Goal: Task Accomplishment & Management: Manage account settings

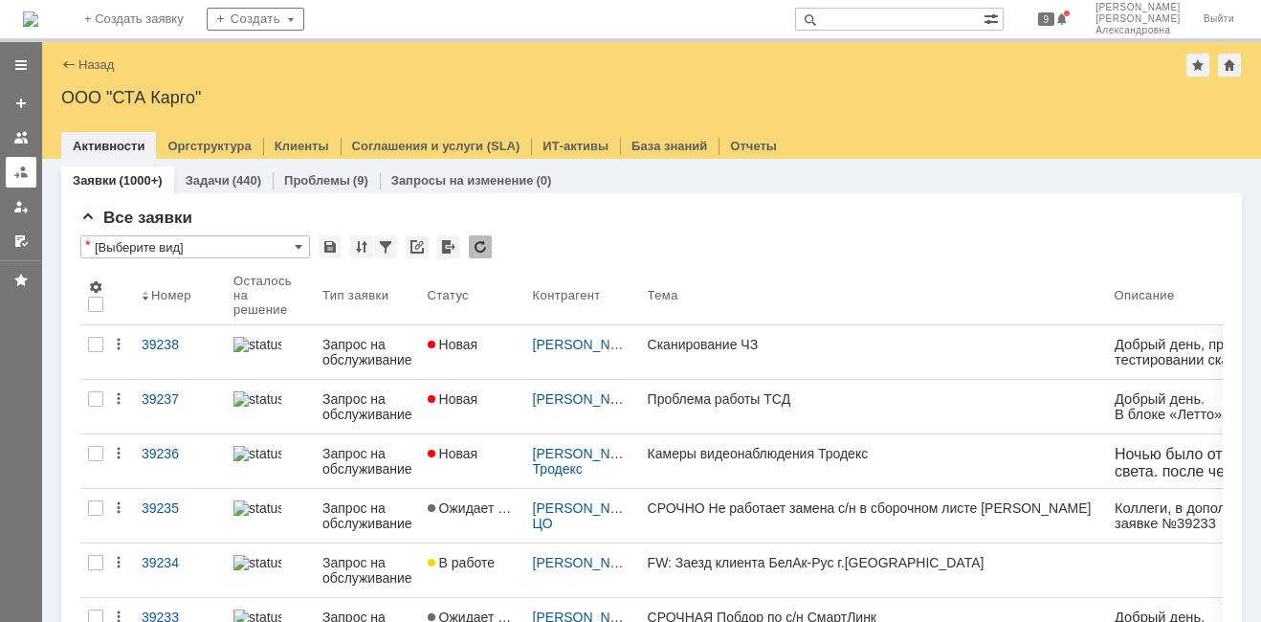
click at [16, 163] on link at bounding box center [21, 172] width 31 height 31
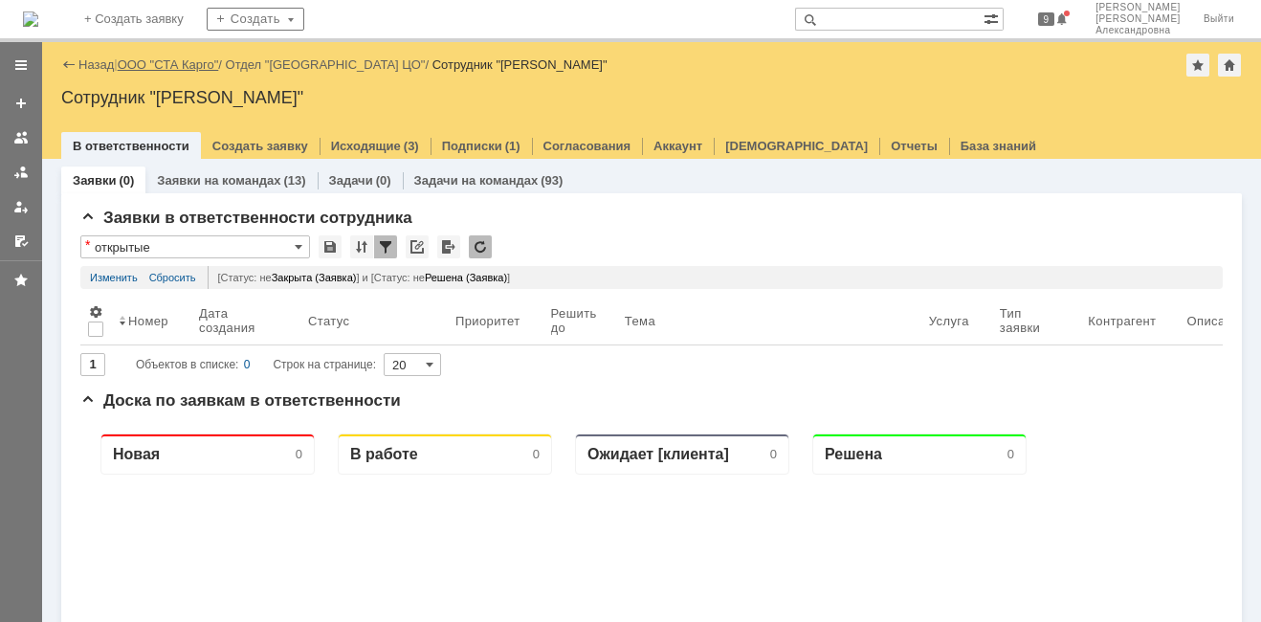
click at [191, 57] on link "ООО "СТА Карго"" at bounding box center [168, 64] width 101 height 14
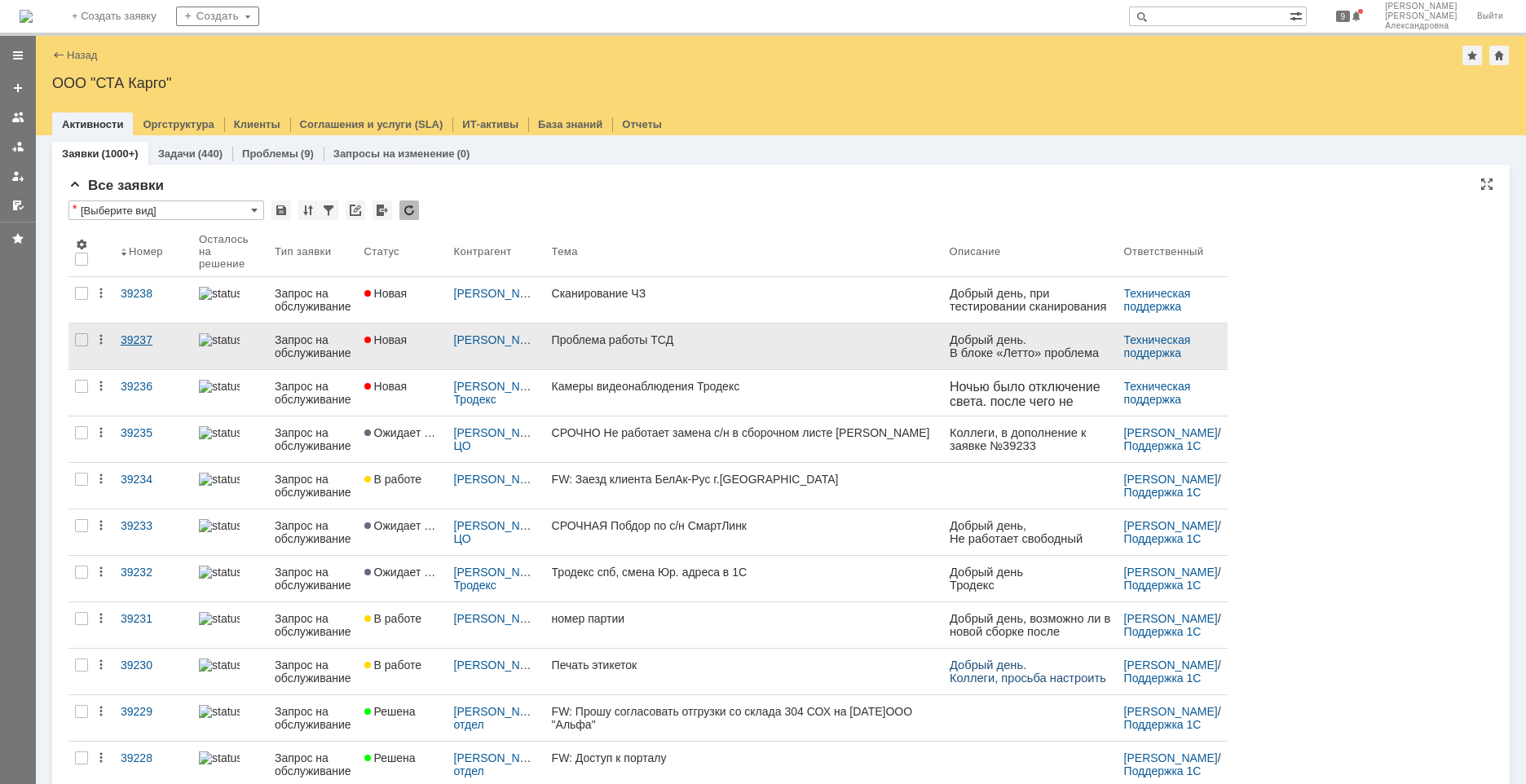
click at [164, 349] on link "39237" at bounding box center [153, 346] width 78 height 46
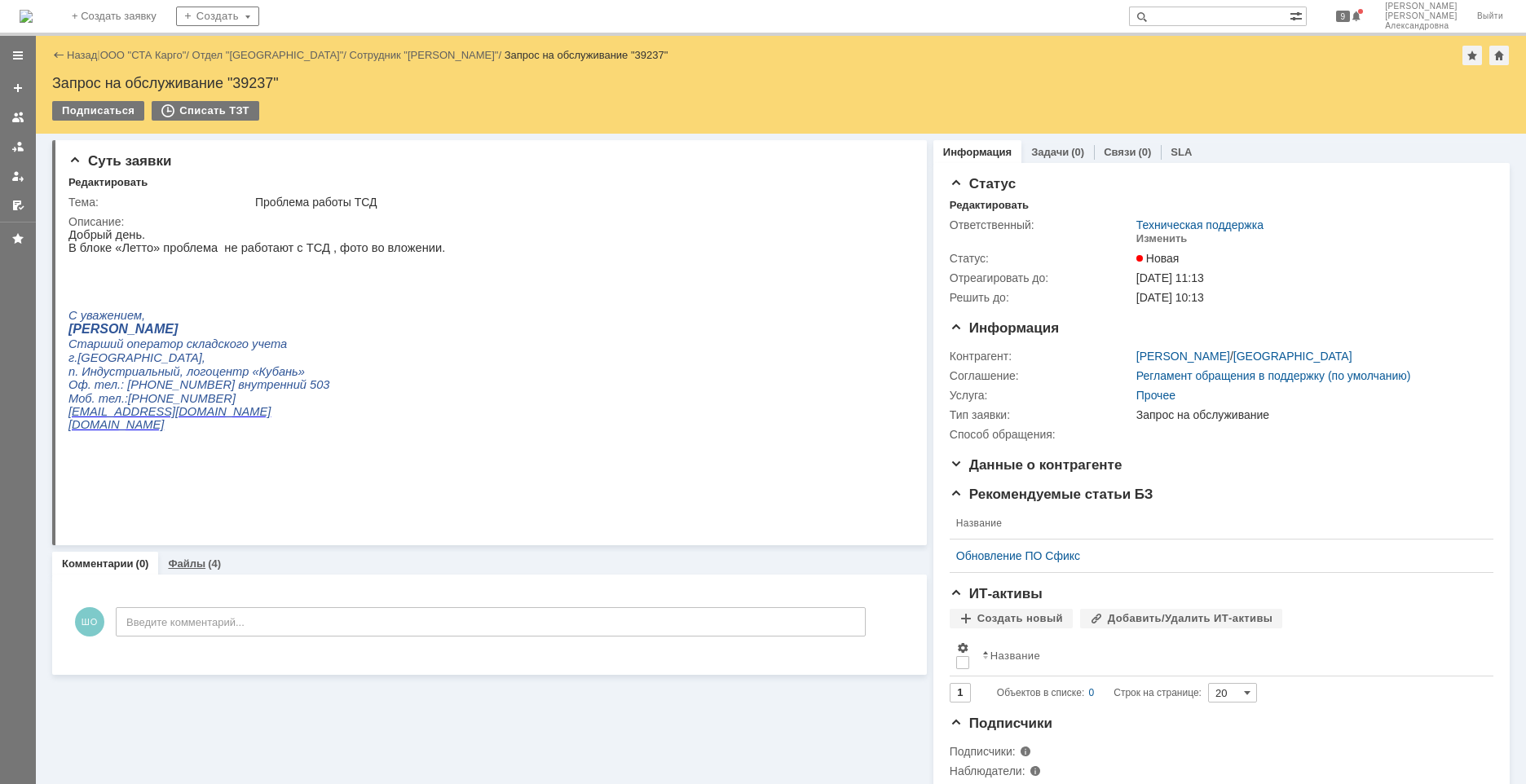
click at [192, 529] on link "Файлы" at bounding box center [186, 564] width 37 height 12
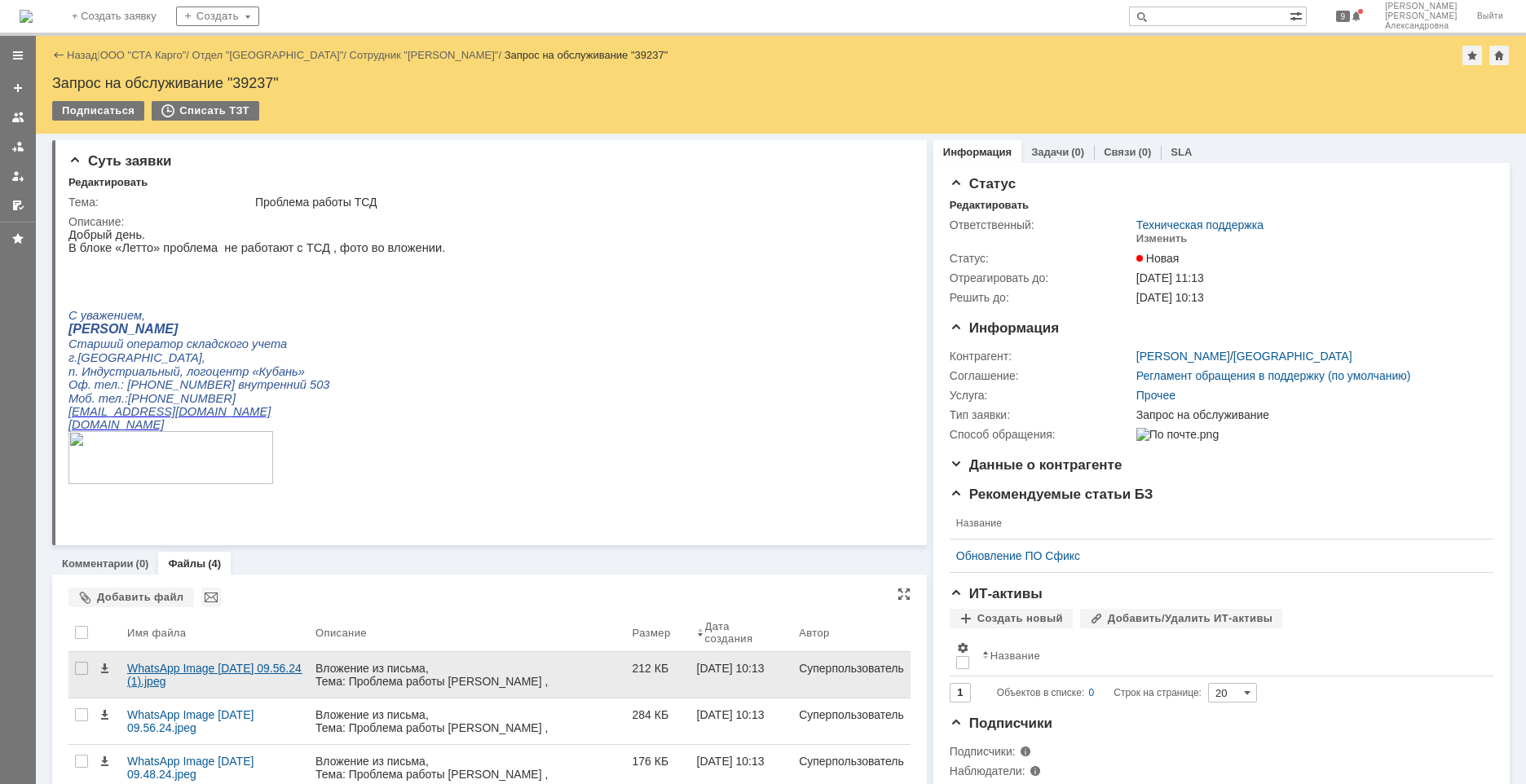
click at [213, 529] on div "WhatsApp Image 2025-08-15 at 09.56.24 (1).jpeg" at bounding box center [215, 674] width 175 height 26
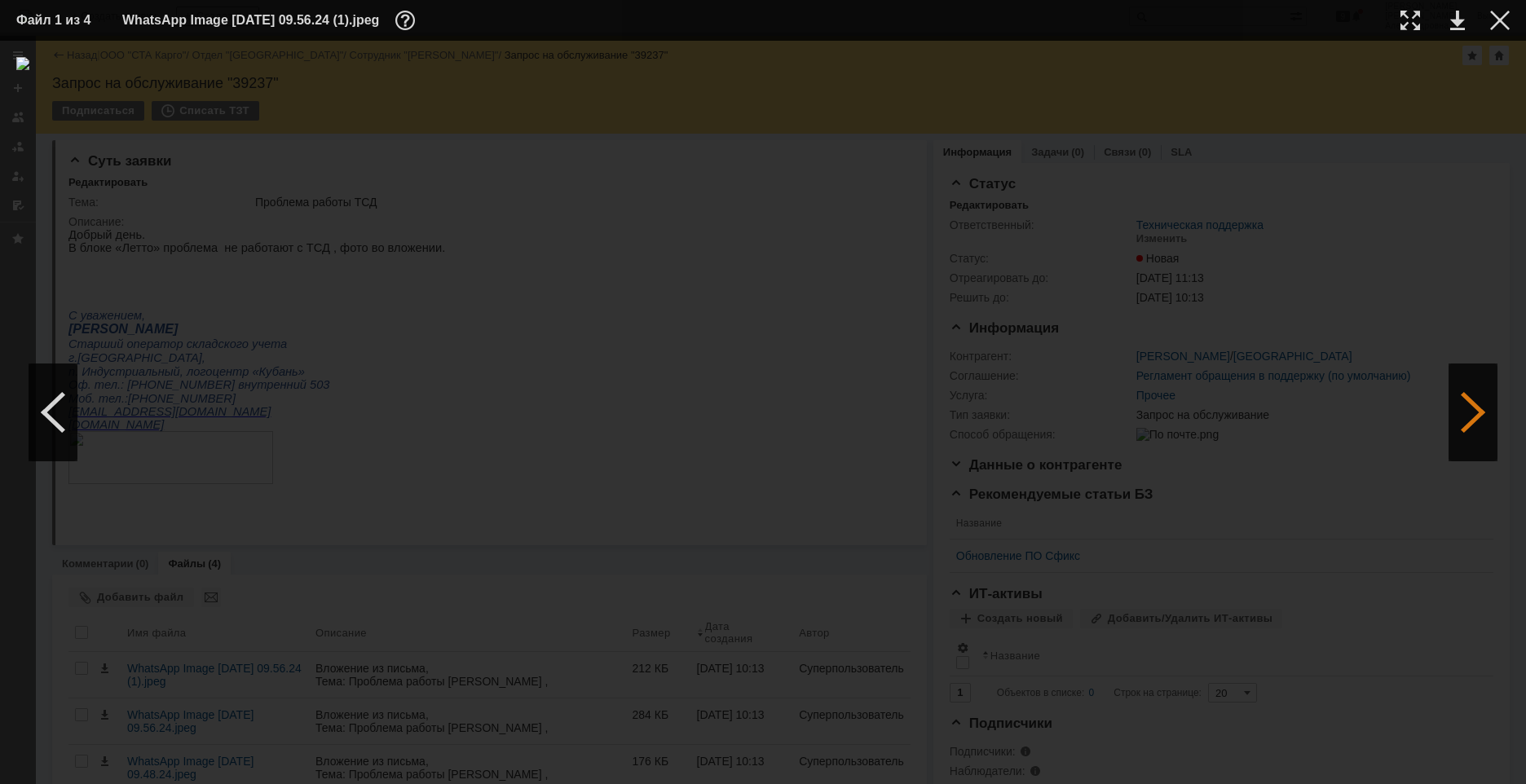
click at [1073, 422] on div at bounding box center [1472, 412] width 49 height 98
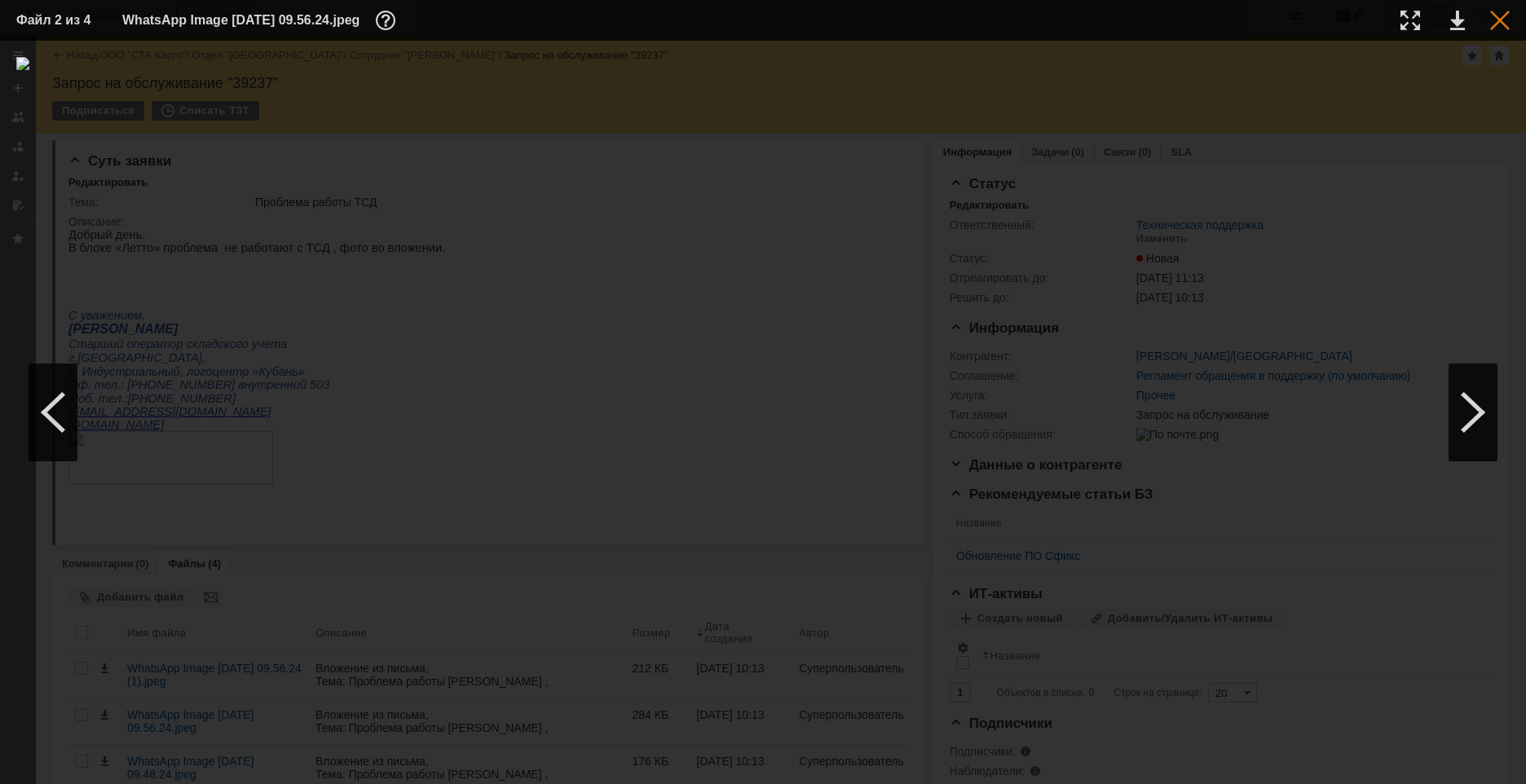
click at [1073, 14] on div at bounding box center [1500, 20] width 20 height 20
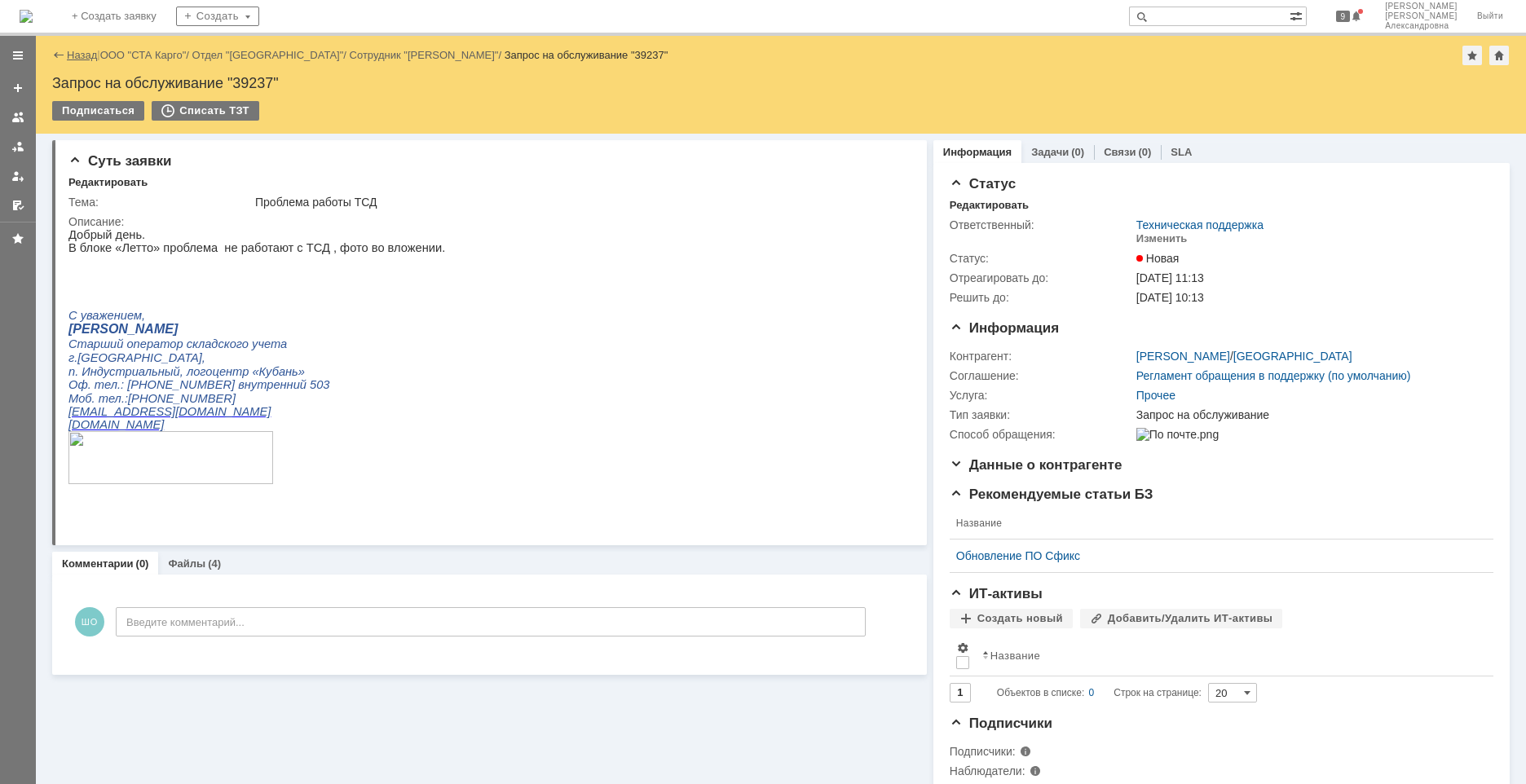
click at [66, 56] on link "Назад" at bounding box center [81, 54] width 30 height 12
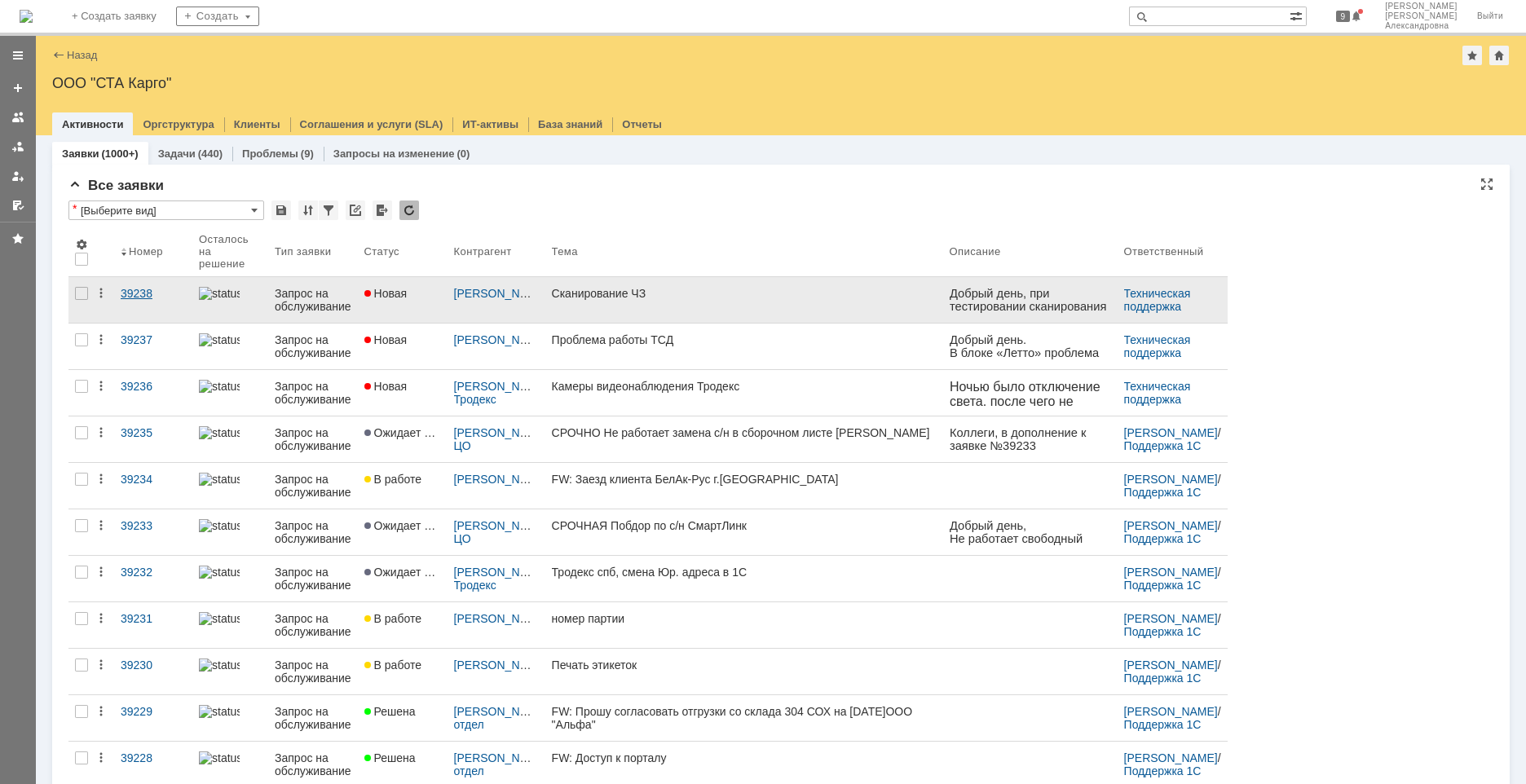
click at [165, 313] on link "39238" at bounding box center [153, 300] width 78 height 46
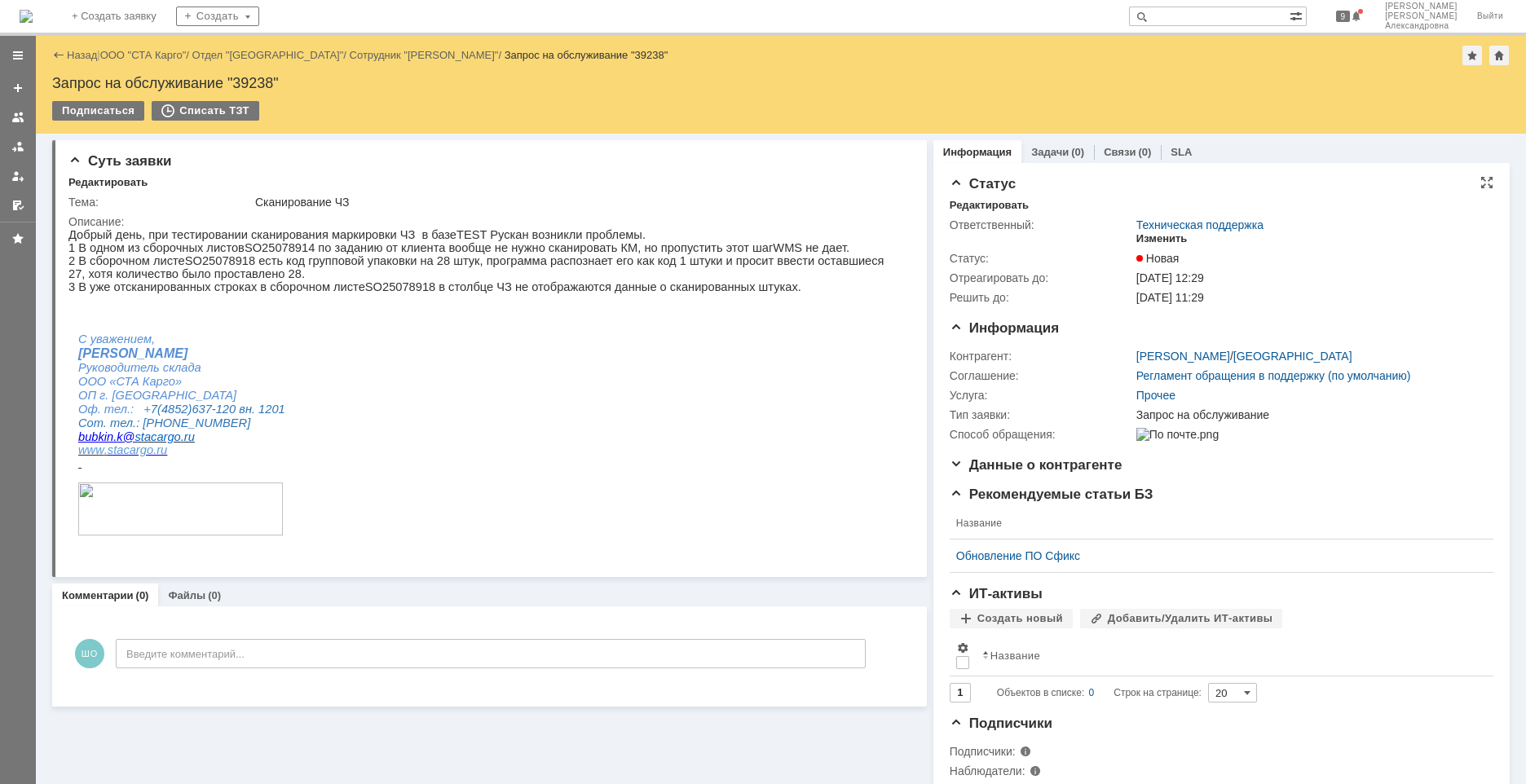
click at [1073, 237] on div "Изменить" at bounding box center [1162, 238] width 51 height 13
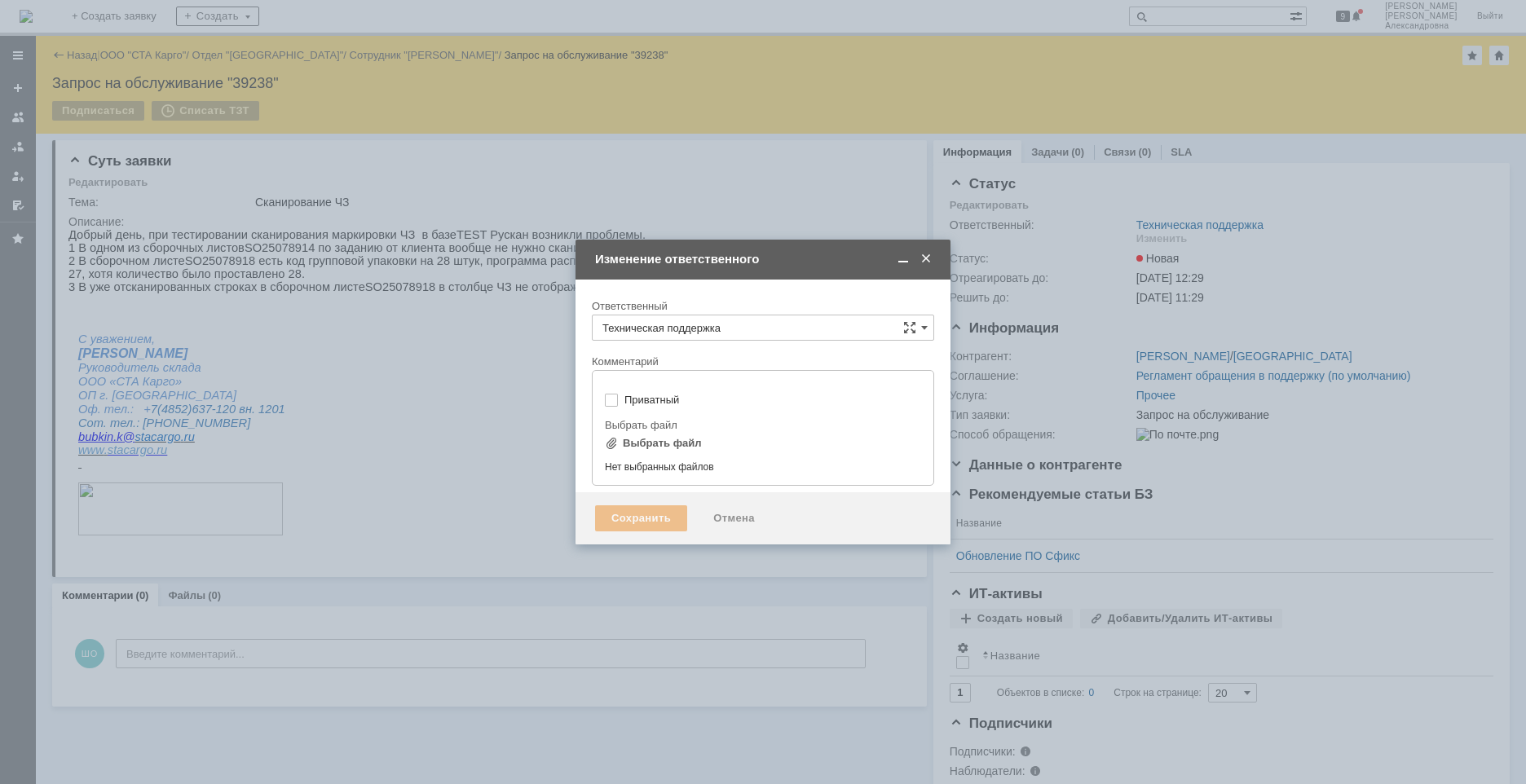
type input "[не указано]"
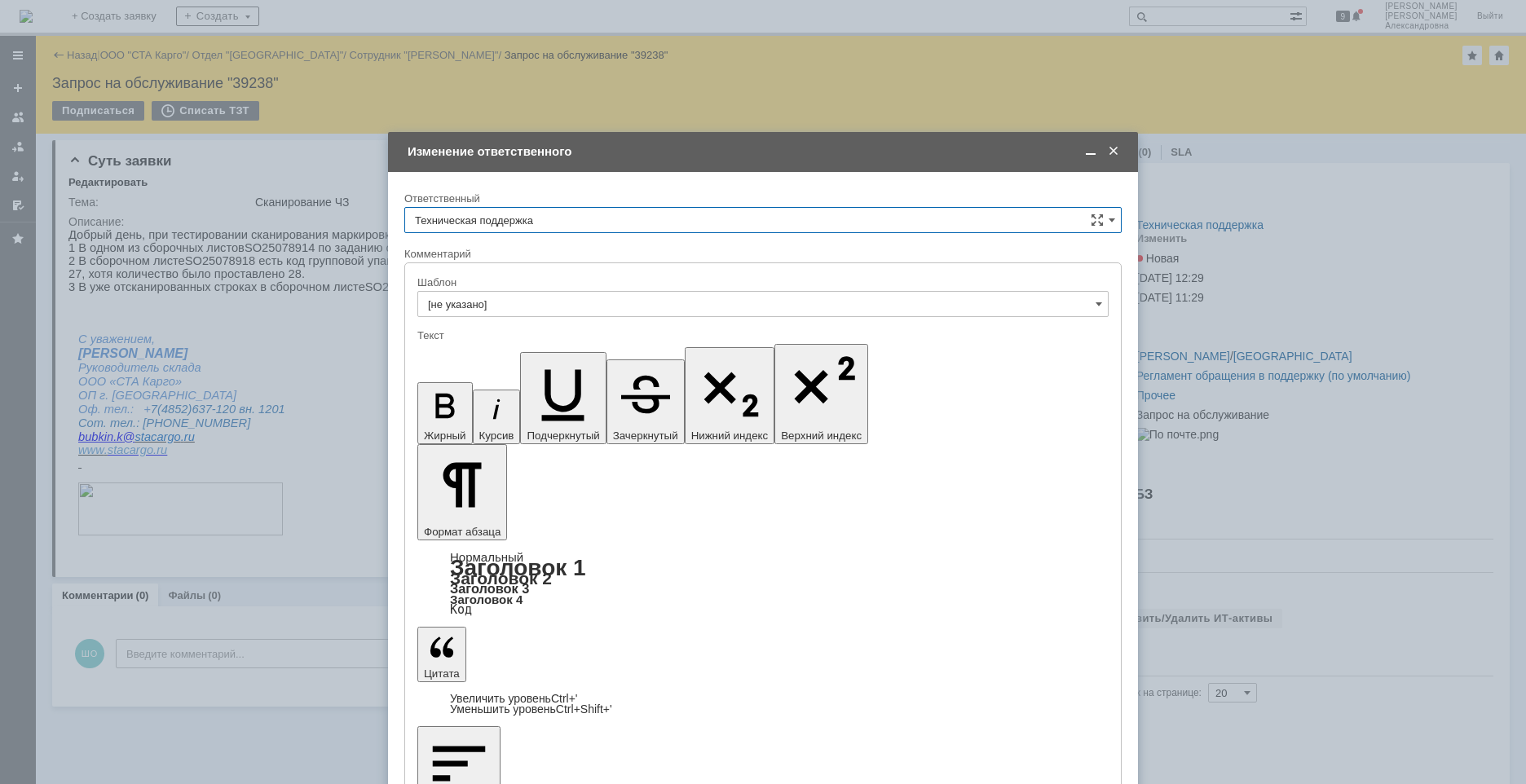
click at [1073, 220] on input "Техническая поддержка" at bounding box center [763, 220] width 717 height 26
click at [580, 306] on span "[PERSON_NAME]" at bounding box center [762, 303] width 696 height 13
type input "[PERSON_NAME]"
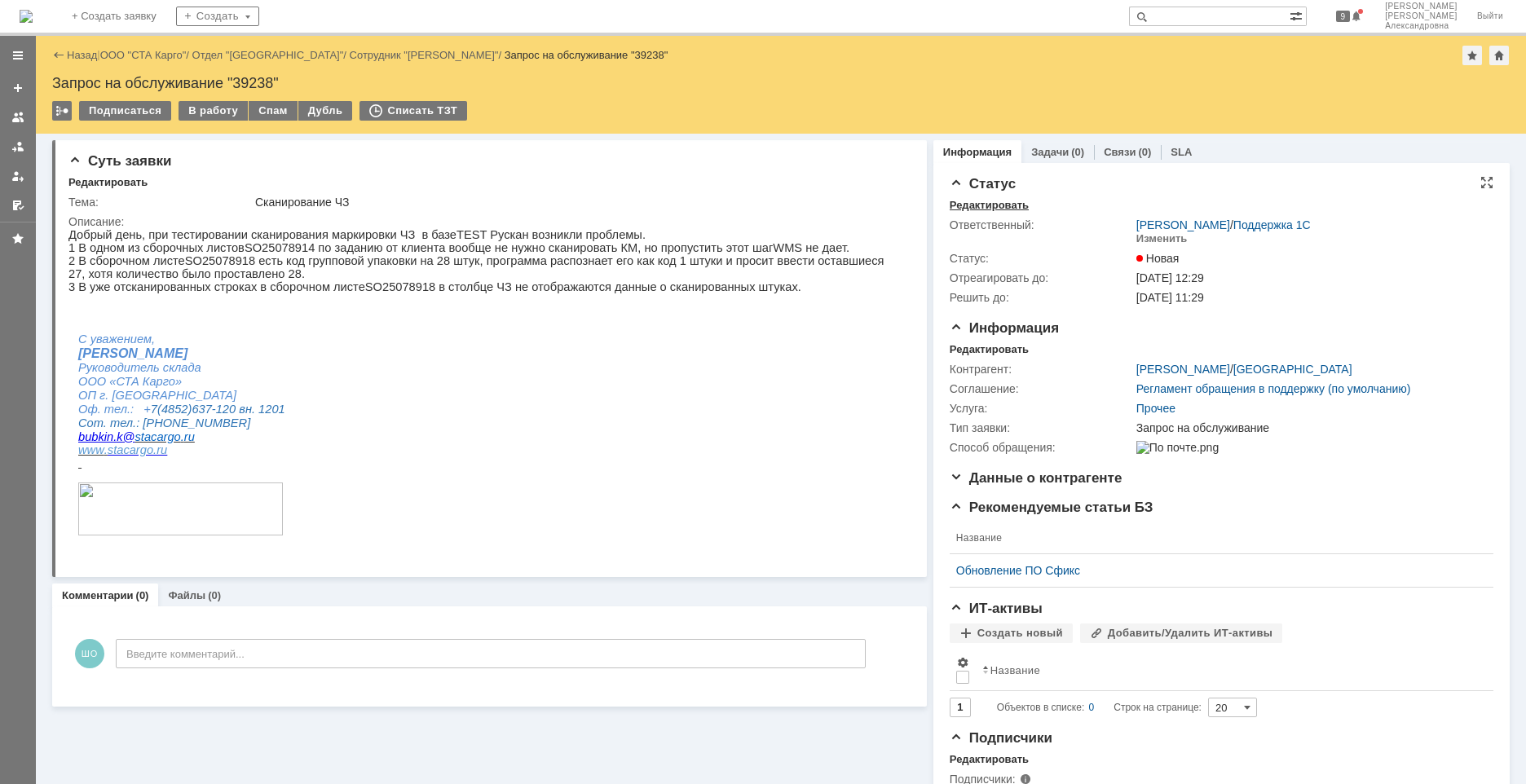
click at [995, 202] on div "Редактировать" at bounding box center [989, 205] width 79 height 13
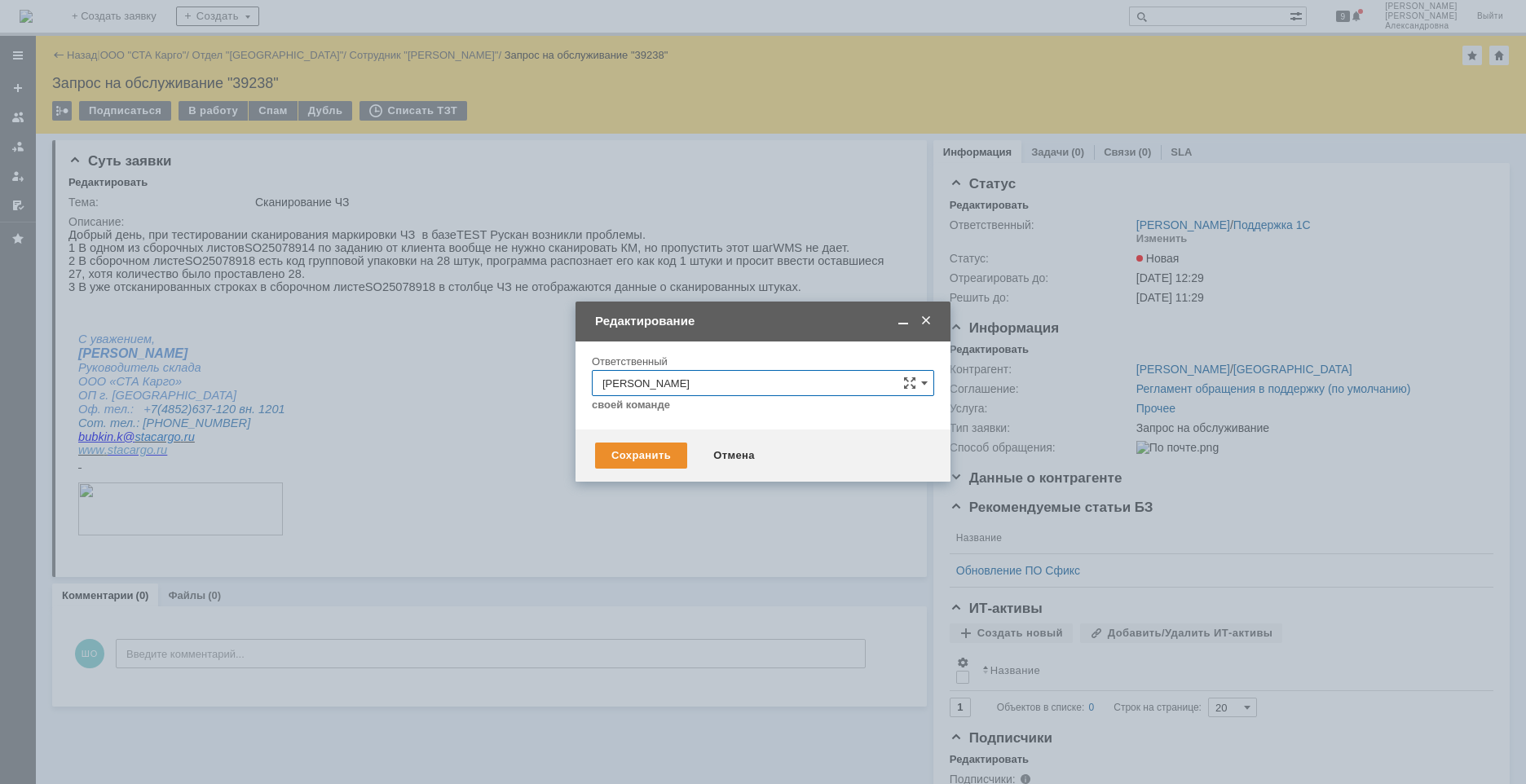
click at [925, 323] on span at bounding box center [926, 320] width 16 height 14
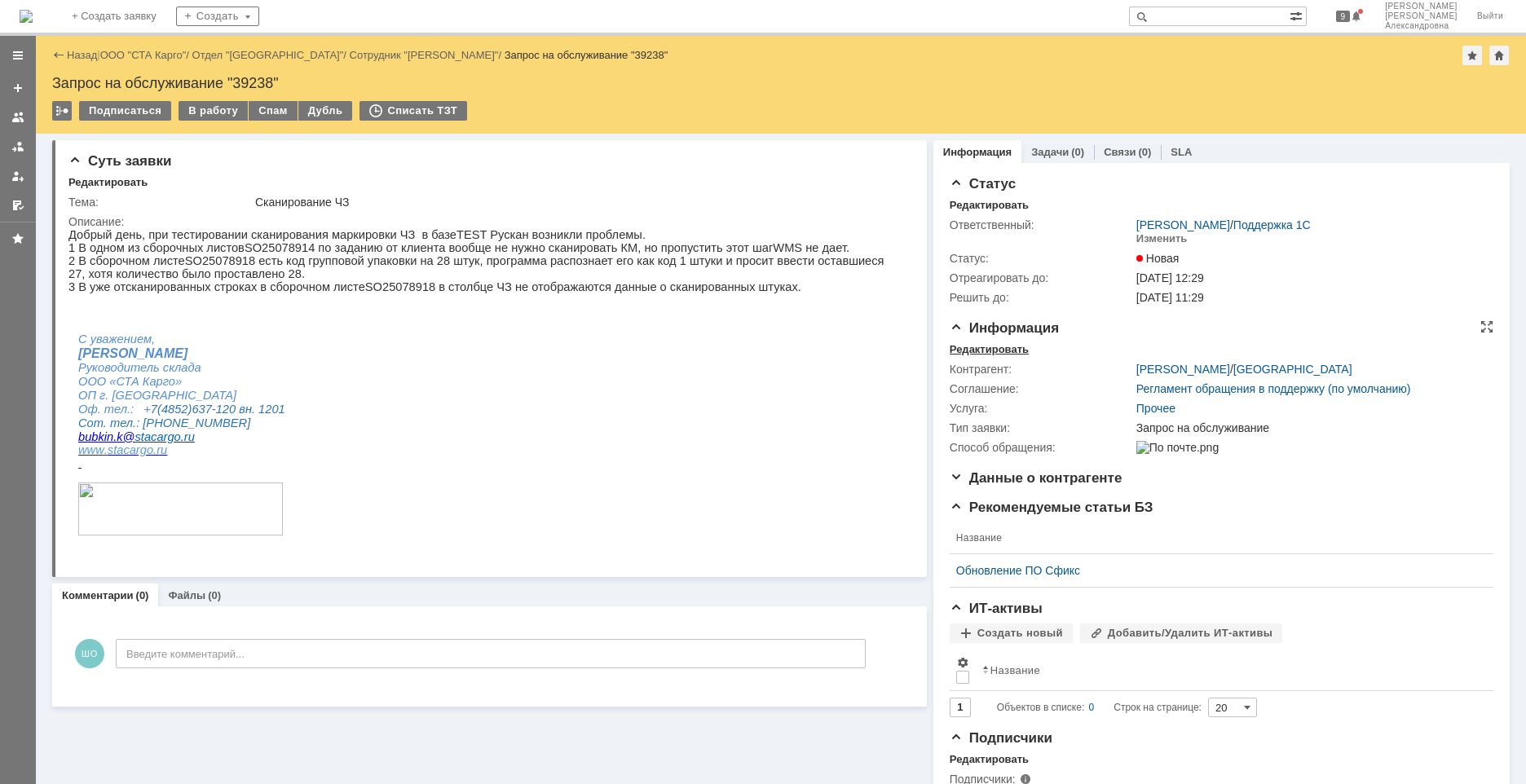
click at [995, 346] on div "Редактировать" at bounding box center [989, 349] width 79 height 13
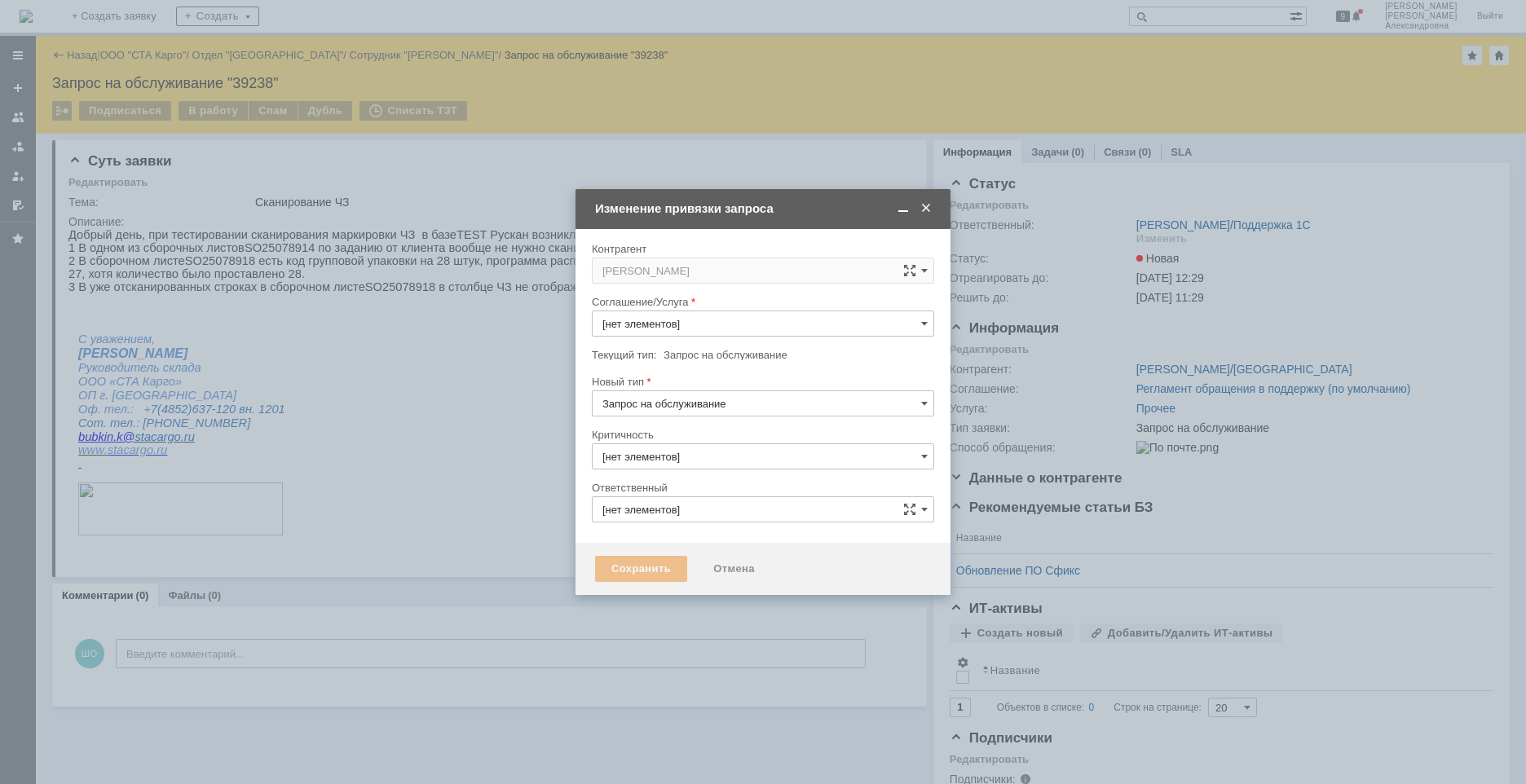
type input "Прочее"
type input "3. Низкая"
type input "[PERSON_NAME]"
type input "[не указано]"
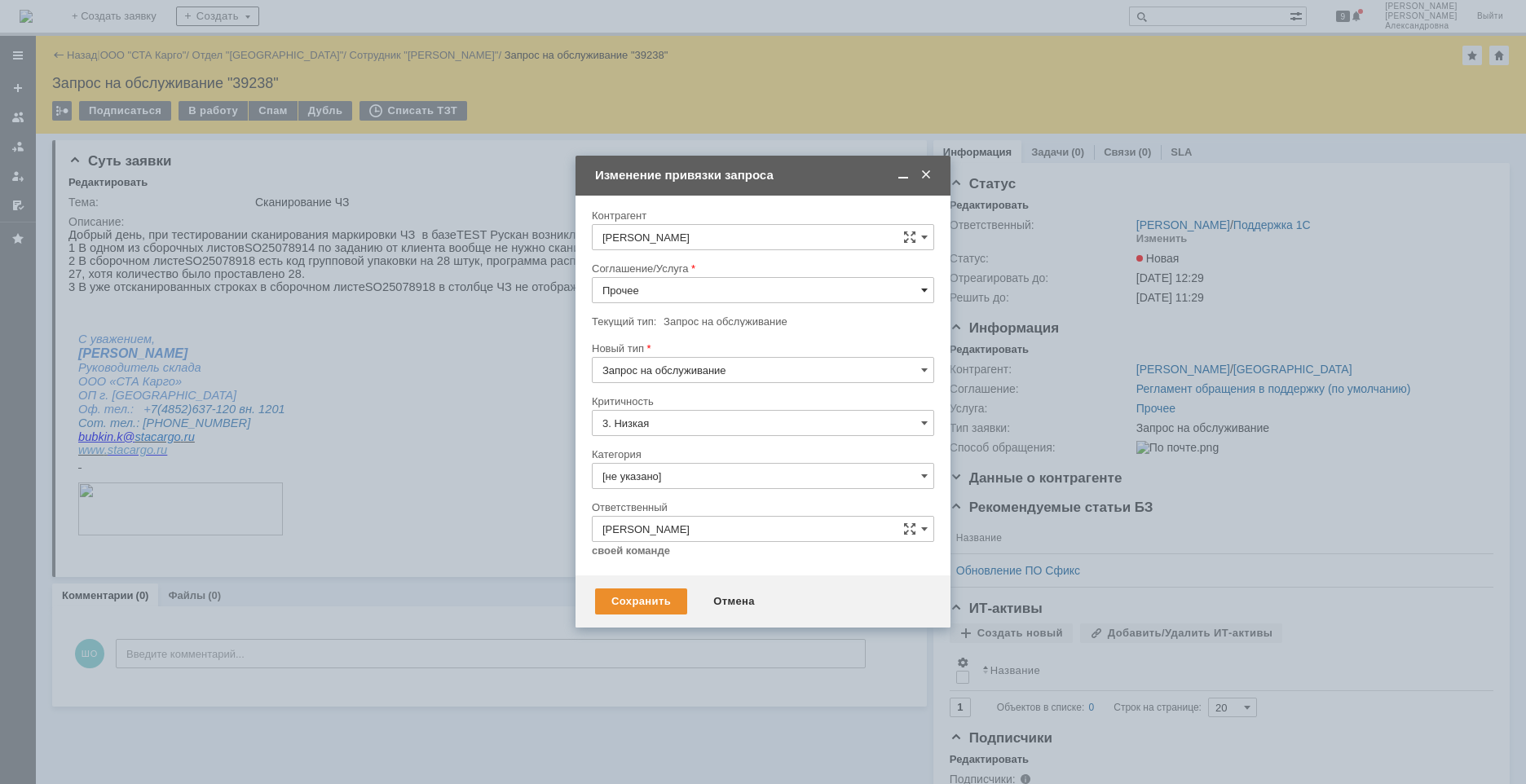
click at [921, 289] on span at bounding box center [924, 289] width 7 height 13
click at [675, 383] on span "WMS Сборка ТСД" at bounding box center [762, 377] width 321 height 13
type input "WMS Сборка ТСД"
click at [664, 475] on input "[не указано]" at bounding box center [763, 476] width 342 height 26
click at [682, 529] on span "Ошибка" at bounding box center [762, 613] width 321 height 13
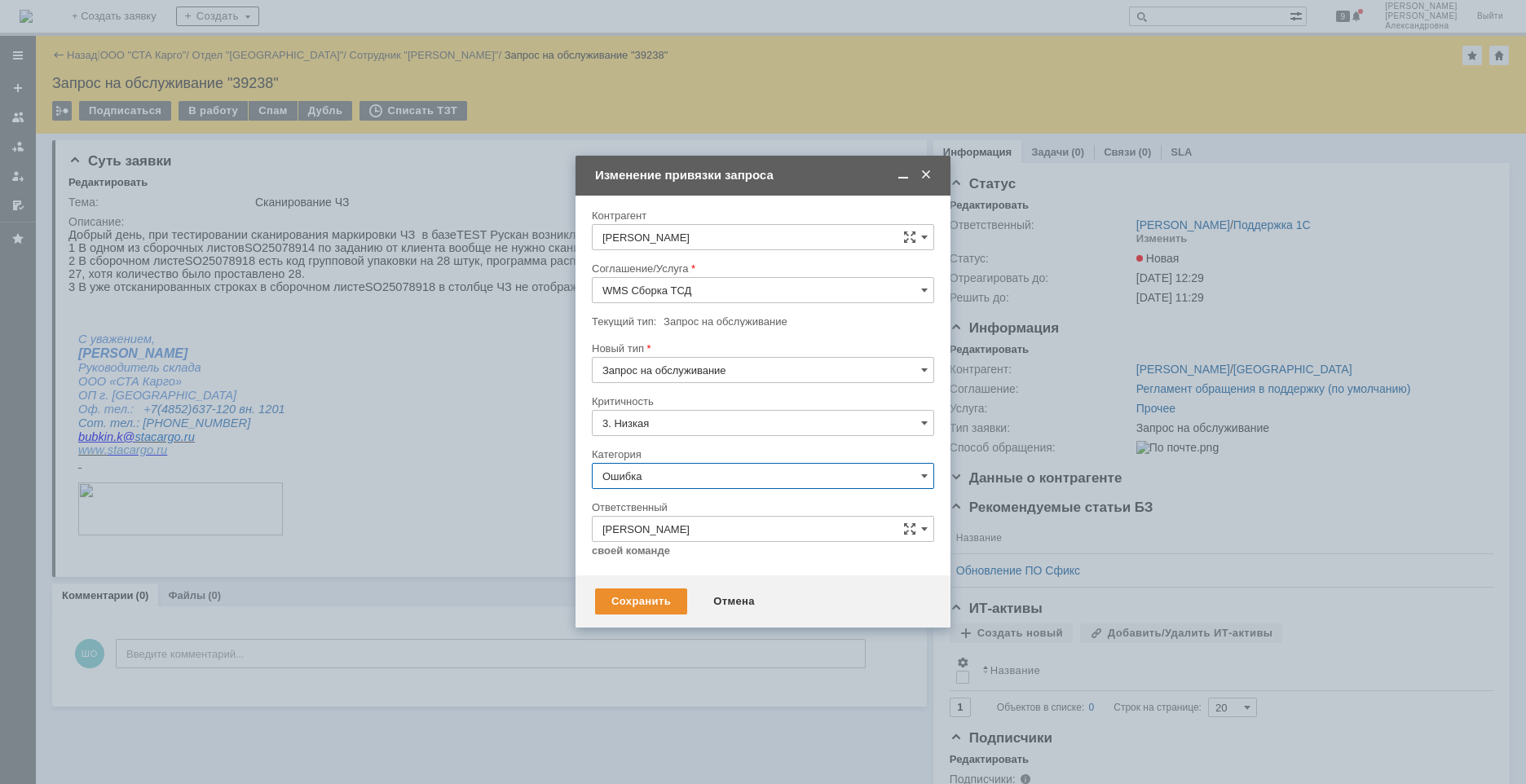
type input "Ошибка"
click at [736, 375] on input "Запрос на обслуживание" at bounding box center [763, 369] width 342 height 26
click at [706, 445] on div "Инцидент" at bounding box center [763, 454] width 341 height 26
type input "Инцидент"
click at [649, 529] on div "Сохранить" at bounding box center [641, 601] width 92 height 26
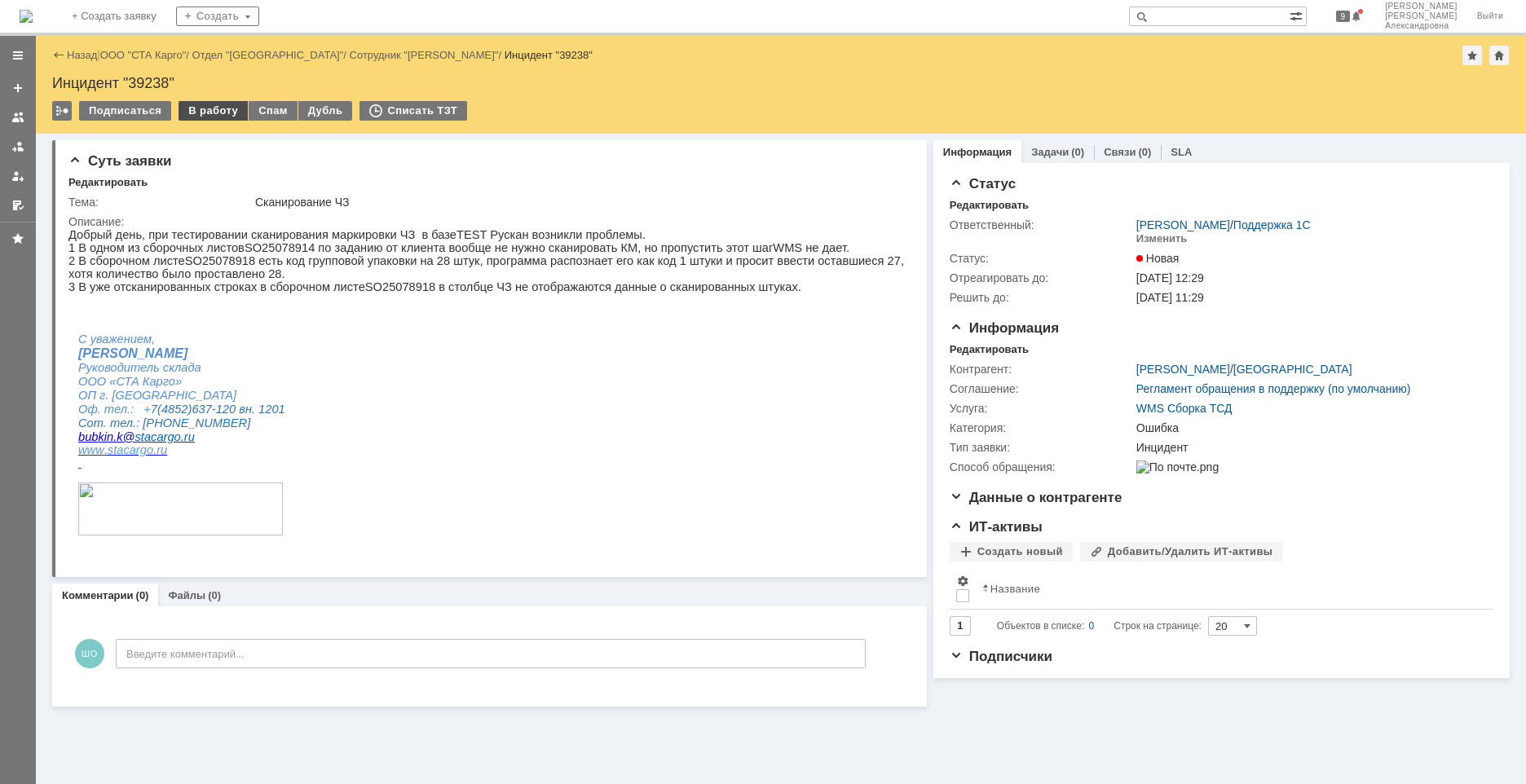
click at [197, 114] on div "В работу" at bounding box center [213, 111] width 69 height 20
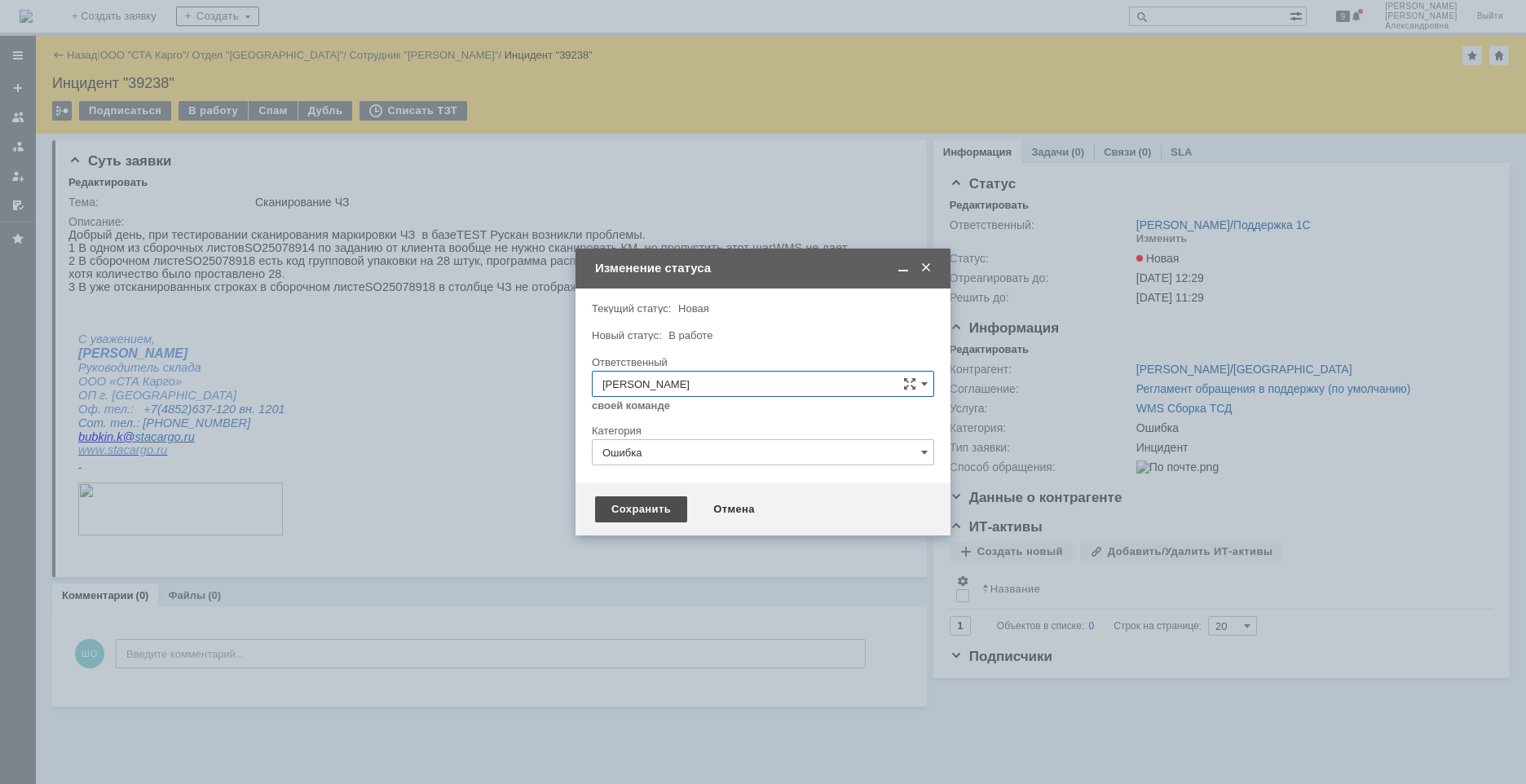
click at [667, 507] on div "Сохранить" at bounding box center [641, 509] width 92 height 26
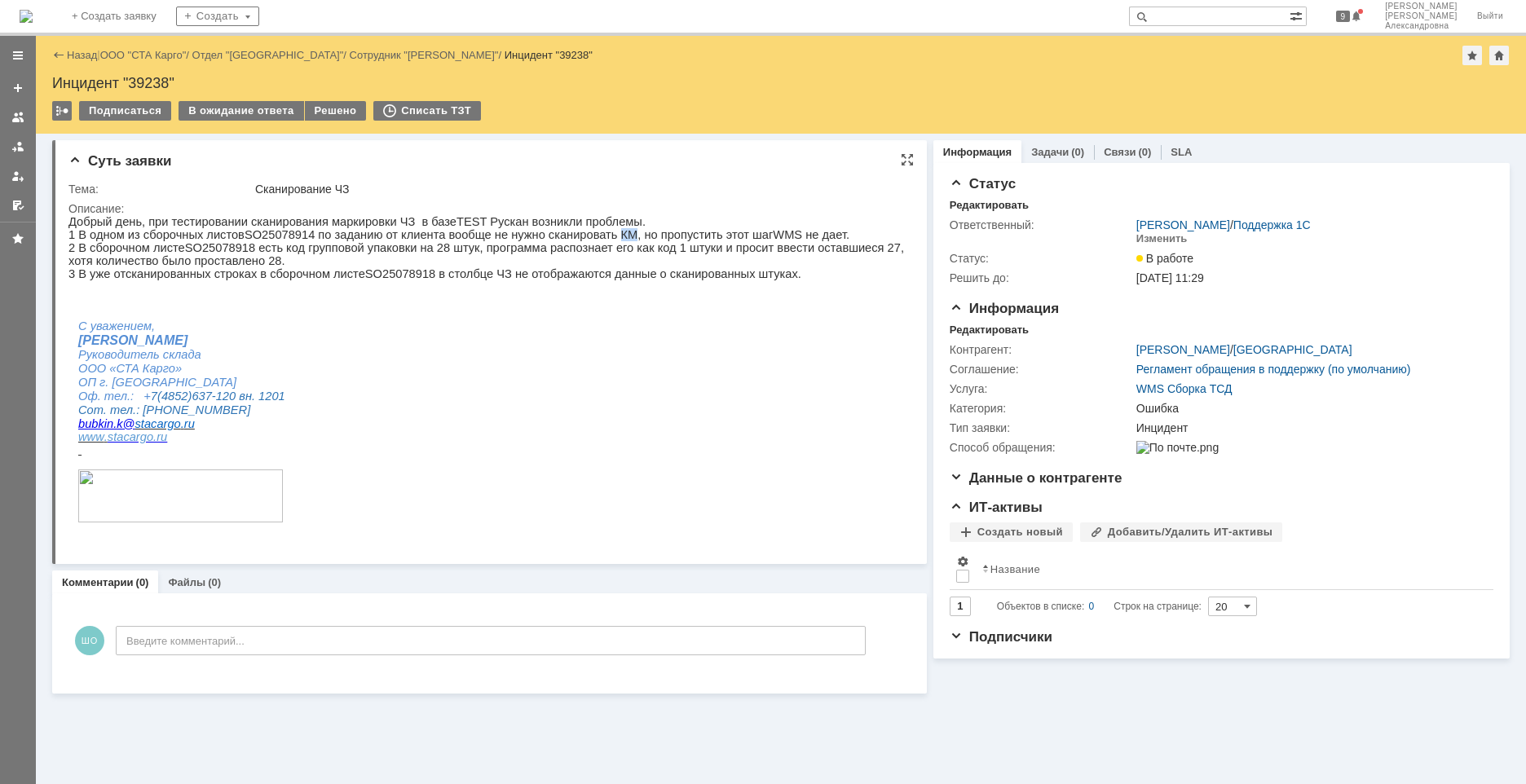
drag, startPoint x: 592, startPoint y: 242, endPoint x: 576, endPoint y: 232, distance: 18.9
click at [576, 232] on p "1 В одном из сборочных листов SO 25078914 по заданию от клиента вообще не нужно…" at bounding box center [485, 234] width 835 height 13
click at [274, 234] on p "1 В одном из сборочных листов SO 25078914 по заданию от клиента вообще не нужно…" at bounding box center [485, 234] width 835 height 13
copy p "SO 25078914"
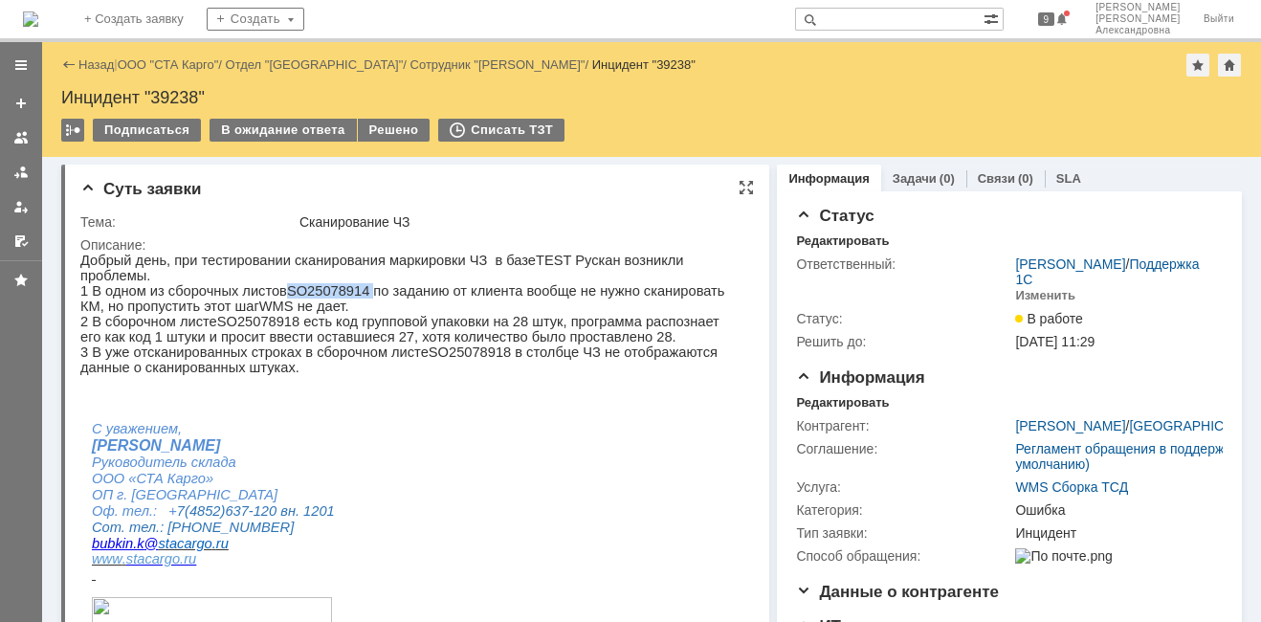
click at [301, 284] on p "1 В одном из сборочных листов SO 25078914 по заданию от клиента вообще не нужно…" at bounding box center [409, 298] width 658 height 31
click at [169, 92] on div "Инцидент "39238"" at bounding box center [651, 97] width 1181 height 19
copy div "39238"
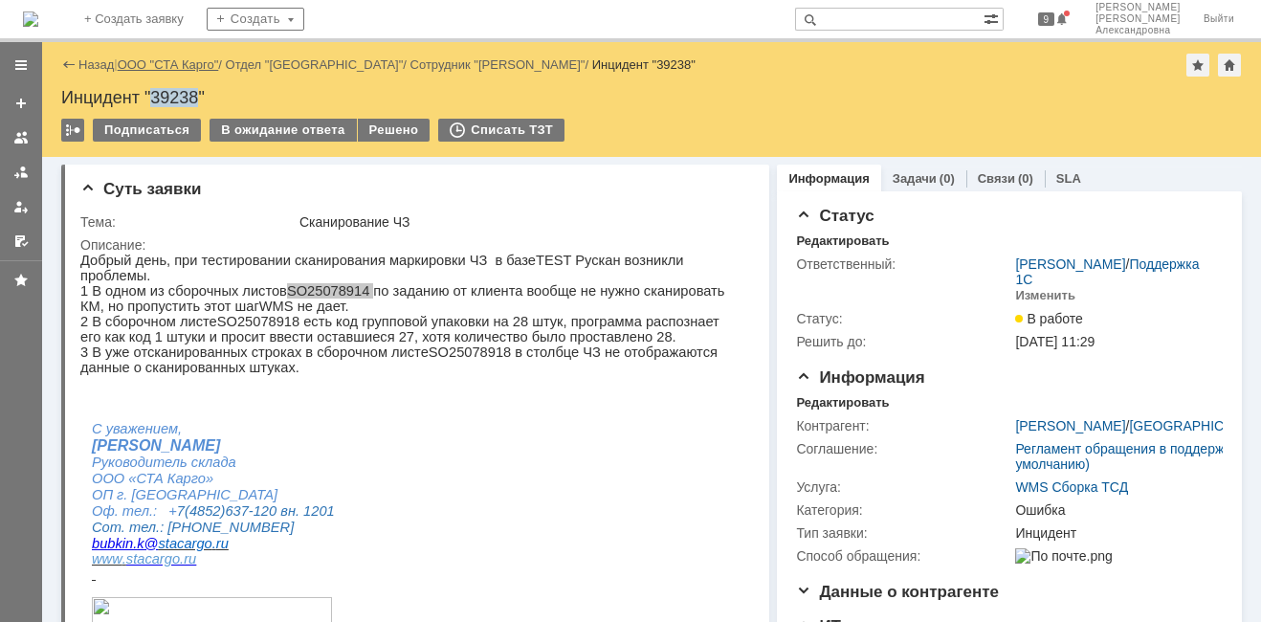
click at [168, 60] on link "ООО "СТА Карго"" at bounding box center [168, 64] width 101 height 14
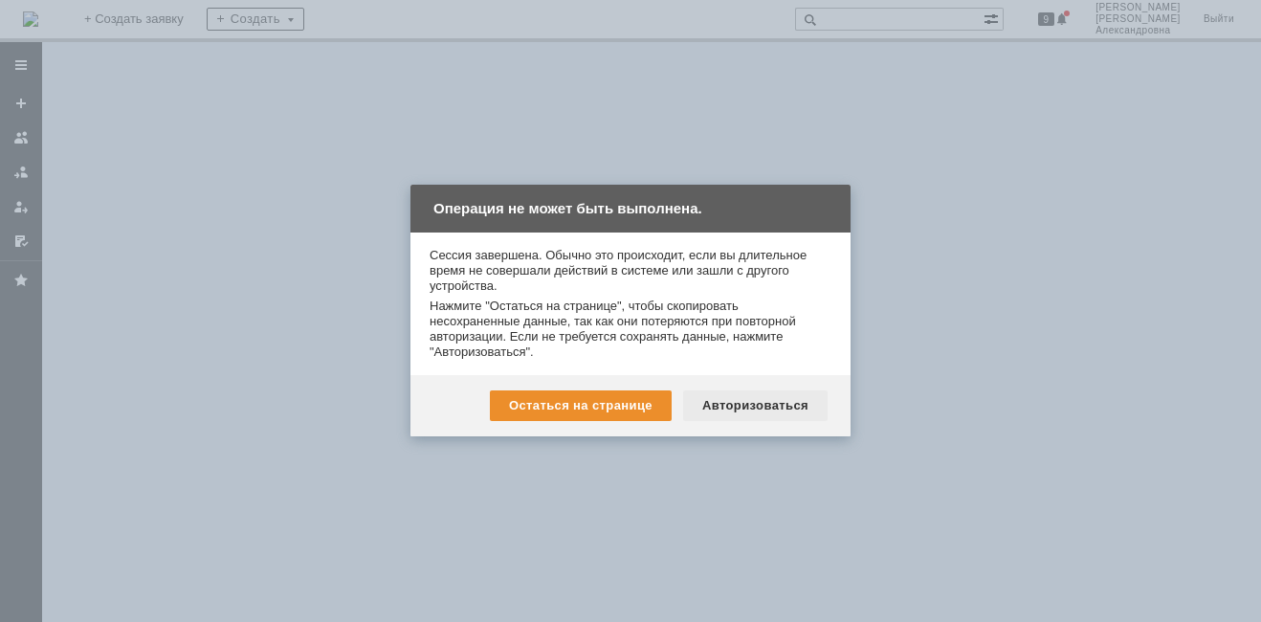
click at [789, 410] on div "Авторизоваться" at bounding box center [755, 405] width 145 height 31
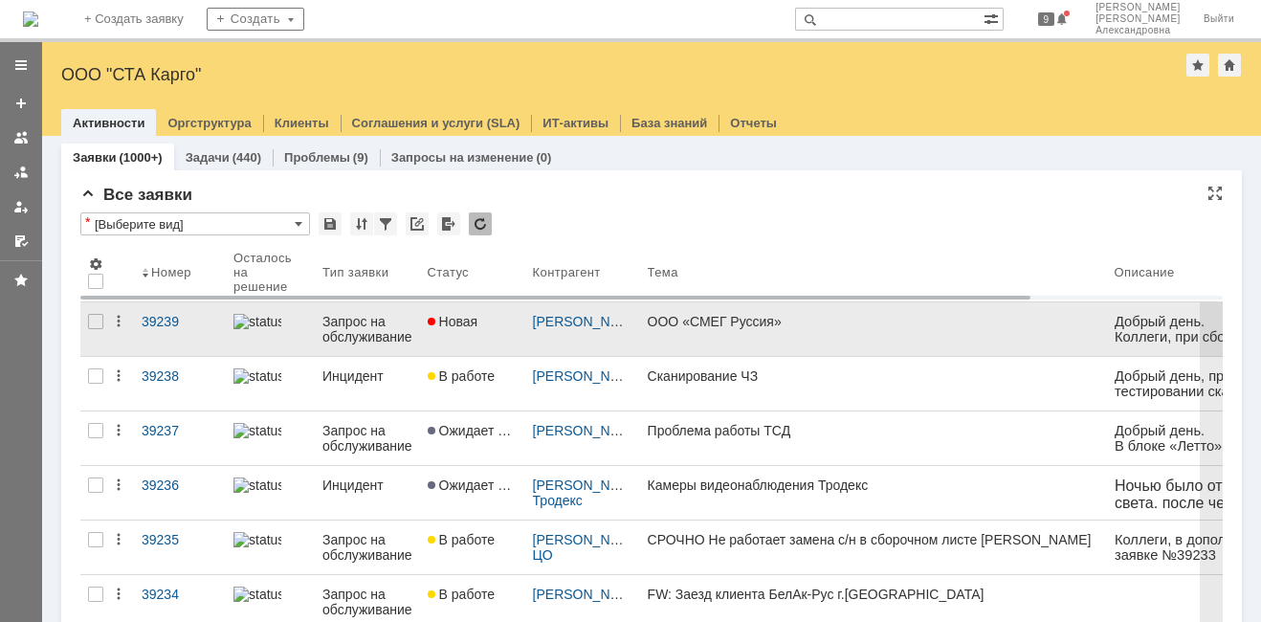
click at [788, 337] on link "ООО «СМЕГ Руссия»" at bounding box center [873, 329] width 467 height 54
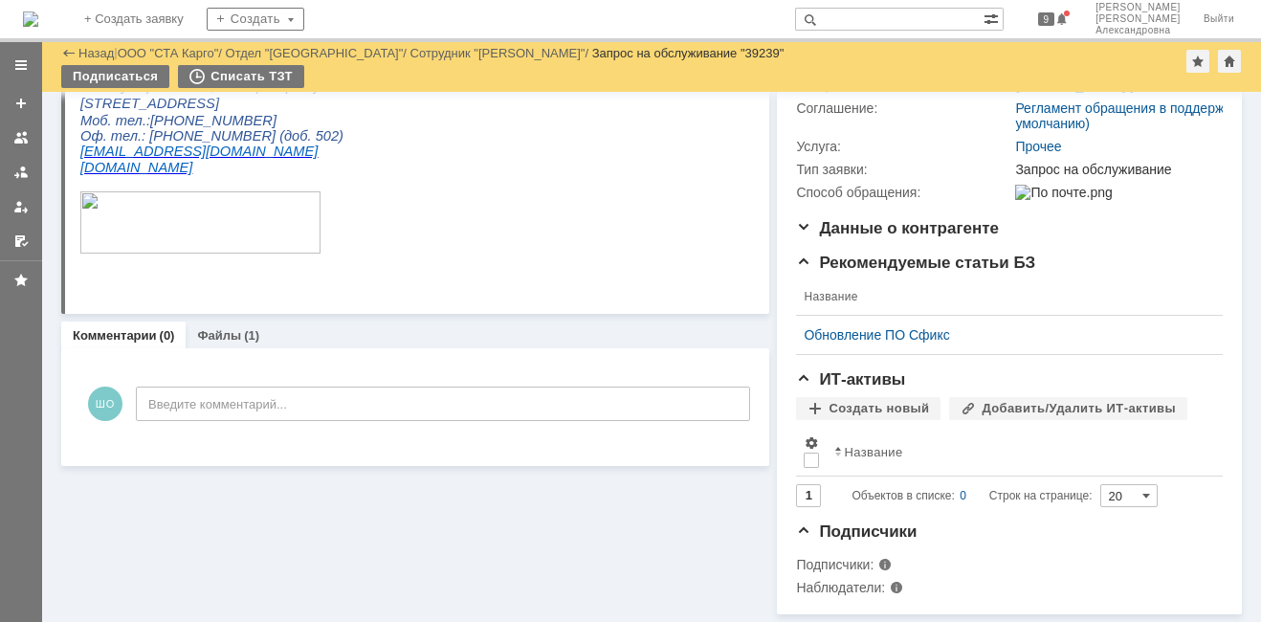
scroll to position [280, 0]
click at [220, 328] on link "Файлы" at bounding box center [219, 335] width 44 height 14
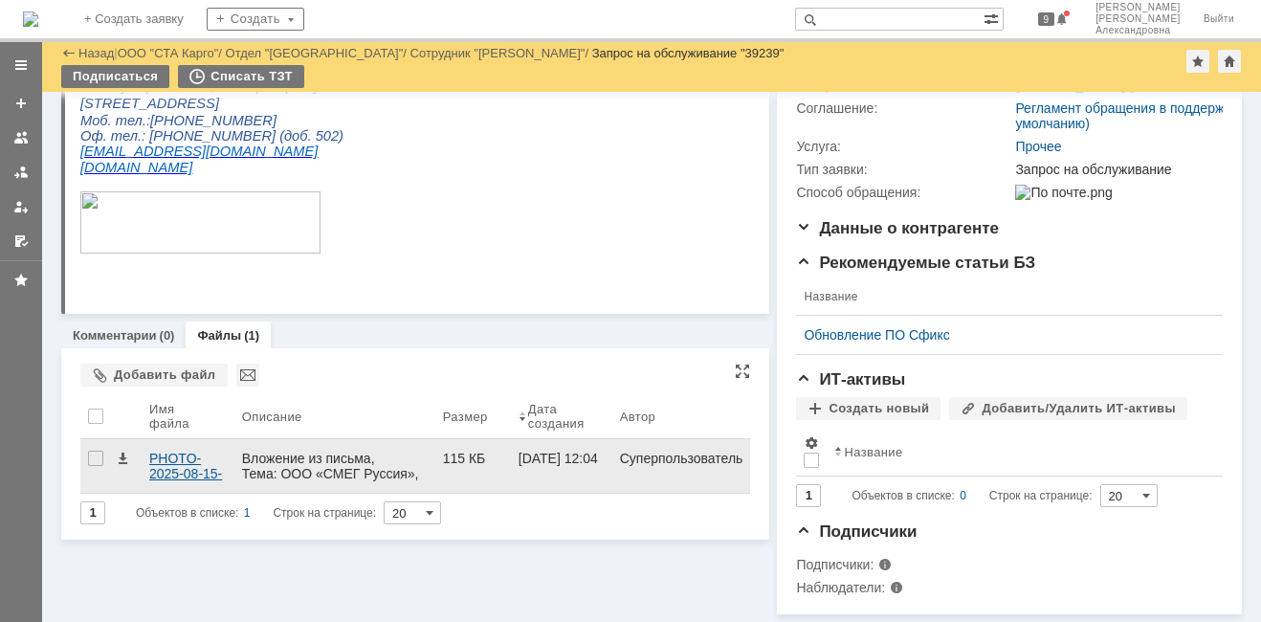
click at [197, 454] on div "PHOTO-2025-08-15-11-52-54.jpg" at bounding box center [188, 466] width 78 height 31
